Goal: Transaction & Acquisition: Obtain resource

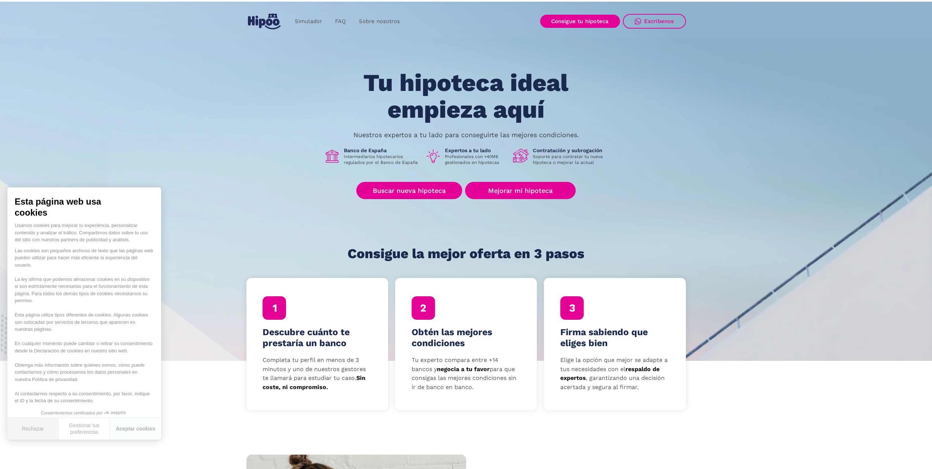
click at [35, 429] on button "Rechazar" at bounding box center [32, 429] width 51 height 22
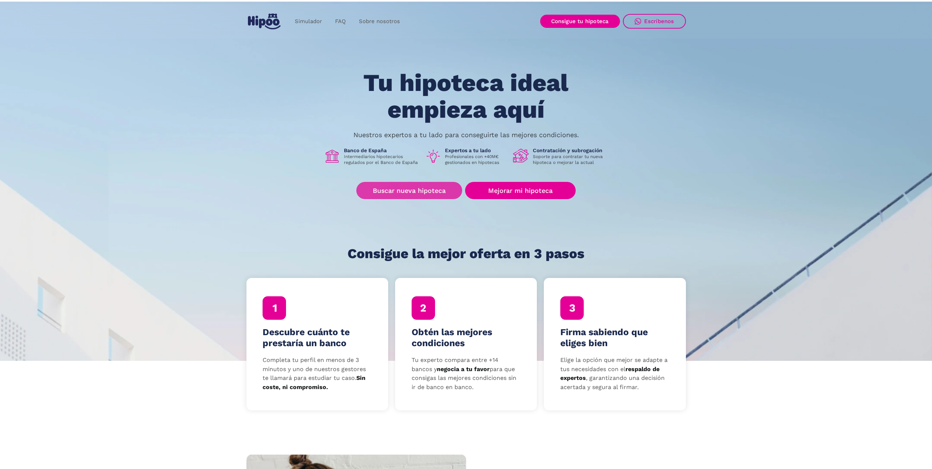
click at [413, 194] on link "Buscar nueva hipoteca" at bounding box center [409, 190] width 106 height 17
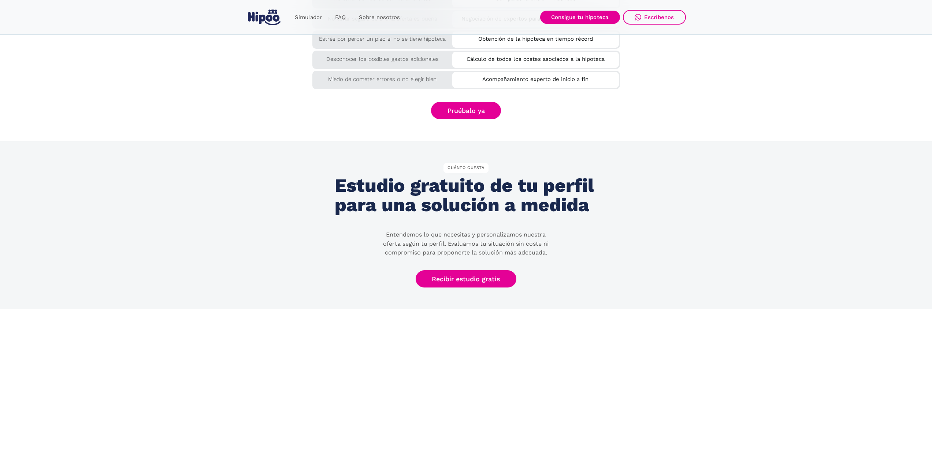
scroll to position [1368, 0]
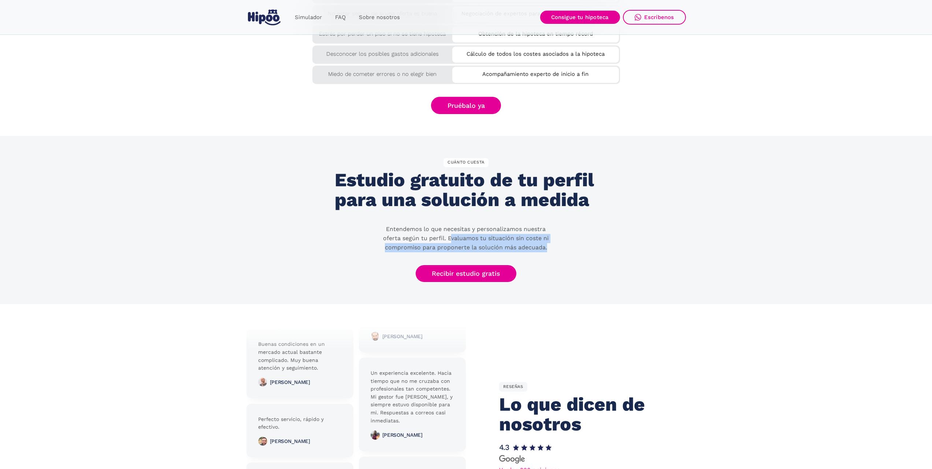
drag, startPoint x: 450, startPoint y: 238, endPoint x: 547, endPoint y: 248, distance: 97.2
click at [547, 248] on p "Entendemos lo que necesitas y personalizamos nuestra oferta según tu perfil. Ev…" at bounding box center [466, 238] width 176 height 27
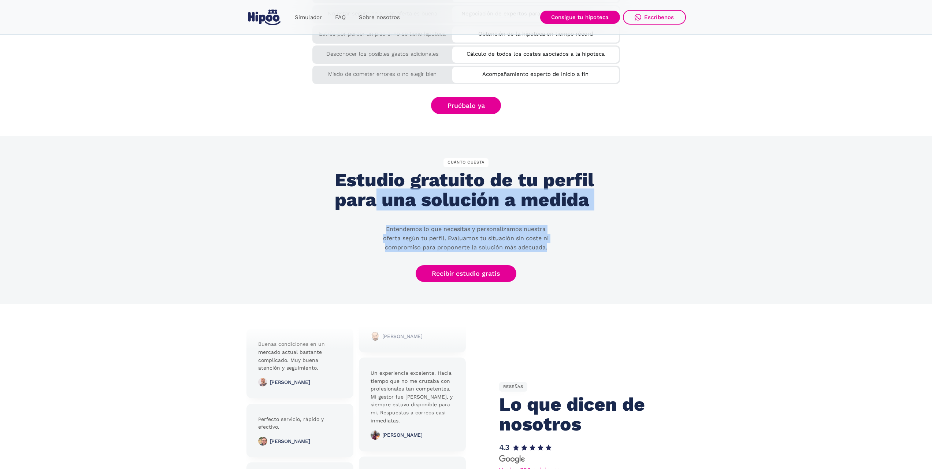
drag, startPoint x: 547, startPoint y: 248, endPoint x: 373, endPoint y: 222, distance: 176.3
click at [373, 222] on div "CUÁNTO CUESTA Estudio gratuito de tu perfil para una solución a medida Entendem…" at bounding box center [466, 220] width 263 height 124
click at [410, 231] on p "Entendemos lo que necesitas y personalizamos nuestra oferta según tu perfil. Ev…" at bounding box center [466, 238] width 176 height 27
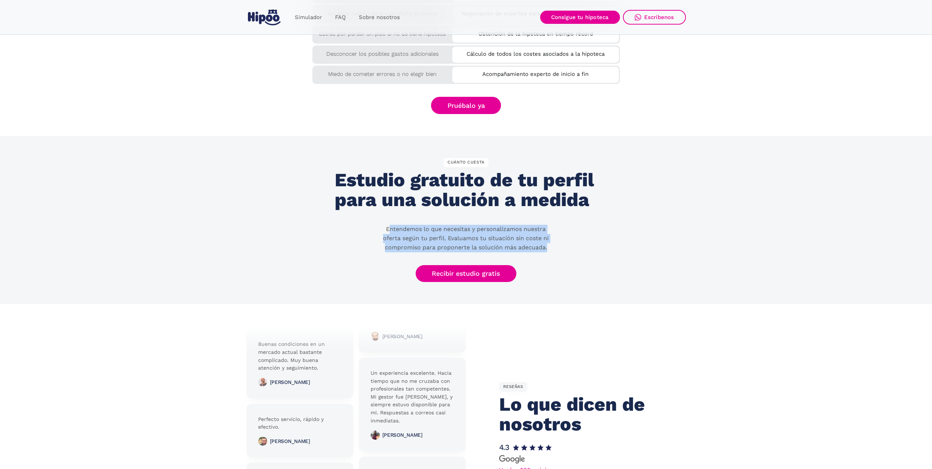
drag, startPoint x: 388, startPoint y: 229, endPoint x: 549, endPoint y: 248, distance: 161.9
click at [549, 248] on p "Entendemos lo que necesitas y personalizamos nuestra oferta según tu perfil. Ev…" at bounding box center [466, 238] width 176 height 27
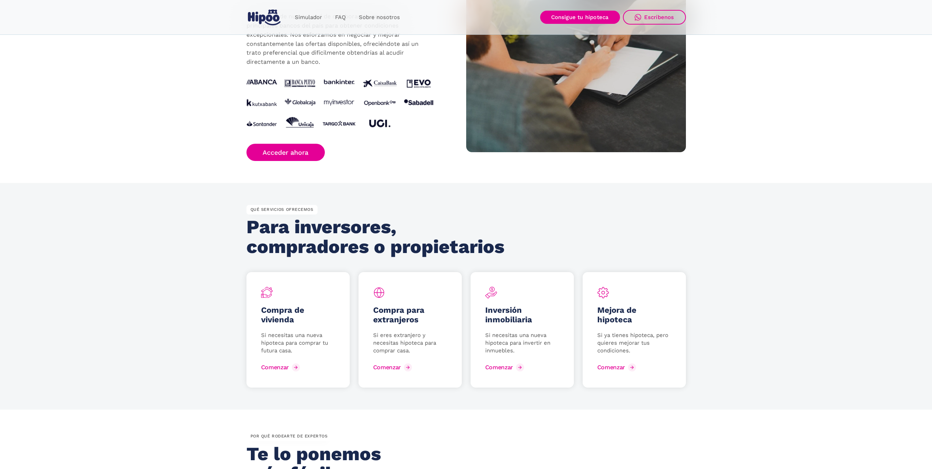
scroll to position [879, 0]
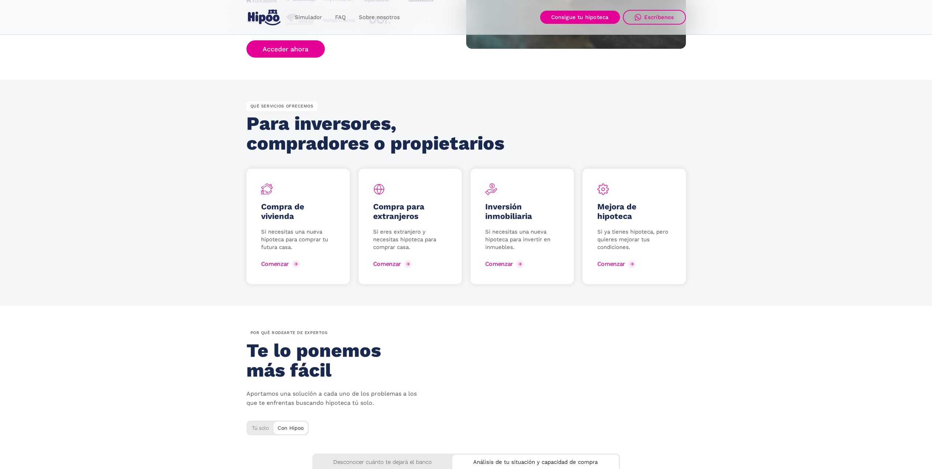
click at [277, 249] on p "Si necesitas una nueva hipoteca para comprar tu futura casa." at bounding box center [298, 239] width 74 height 23
click at [277, 263] on div "Comenzar" at bounding box center [281, 263] width 28 height 7
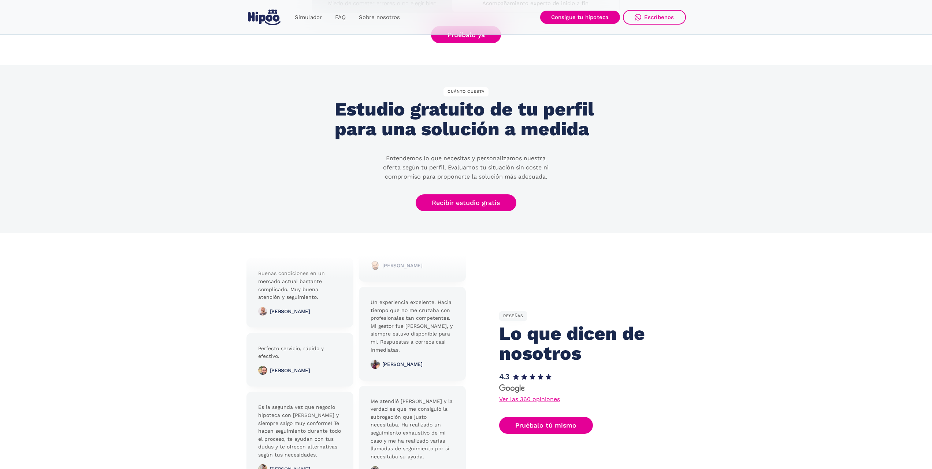
scroll to position [1465, 0]
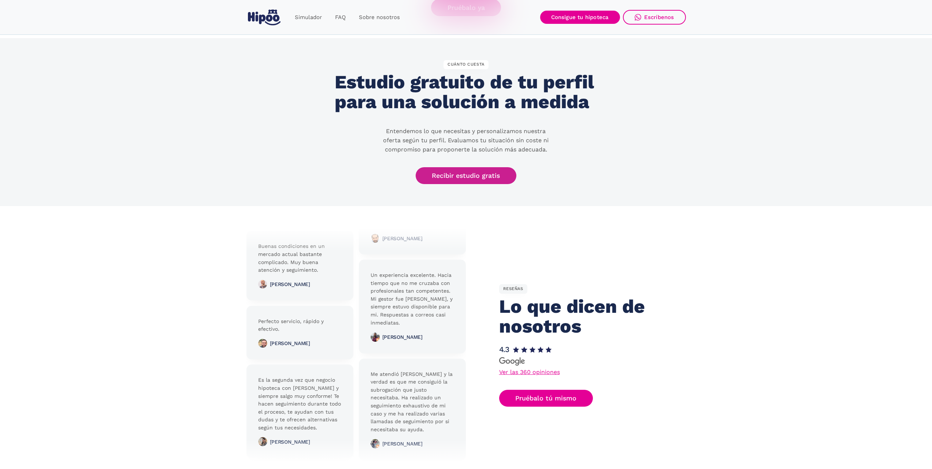
click at [471, 177] on link "Recibir estudio gratis" at bounding box center [466, 175] width 101 height 17
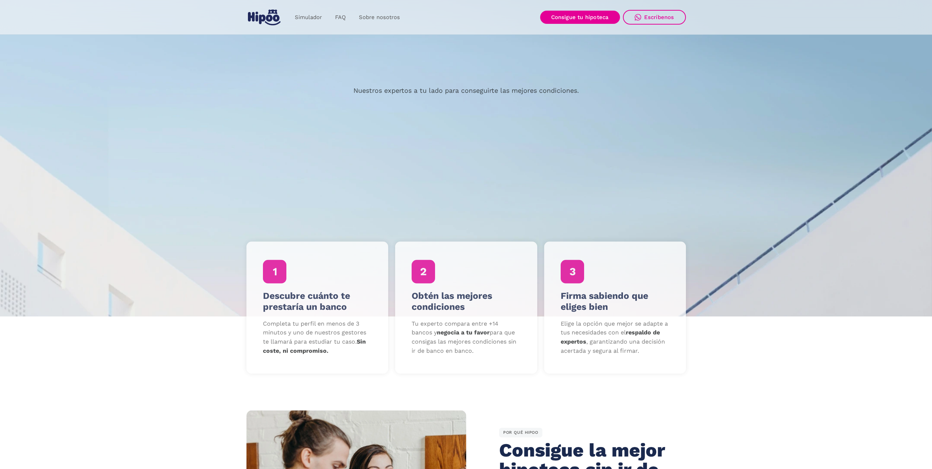
scroll to position [0, 0]
